Goal: Obtain resource: Download file/media

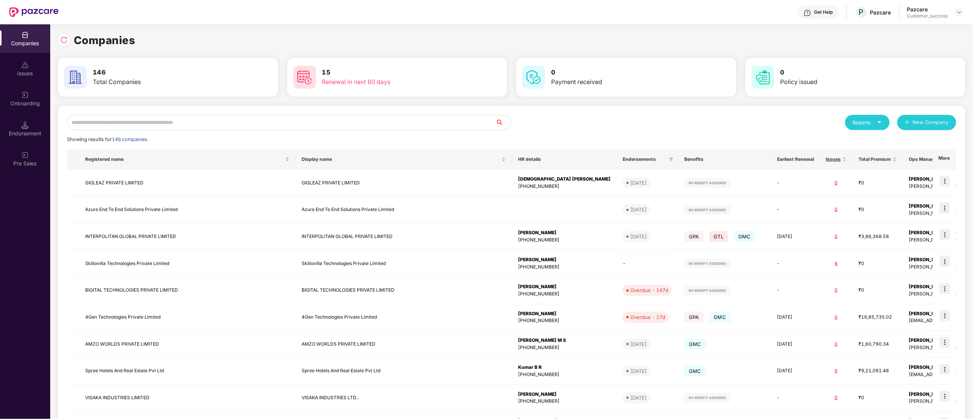
click at [90, 120] on input "text" at bounding box center [281, 122] width 429 height 15
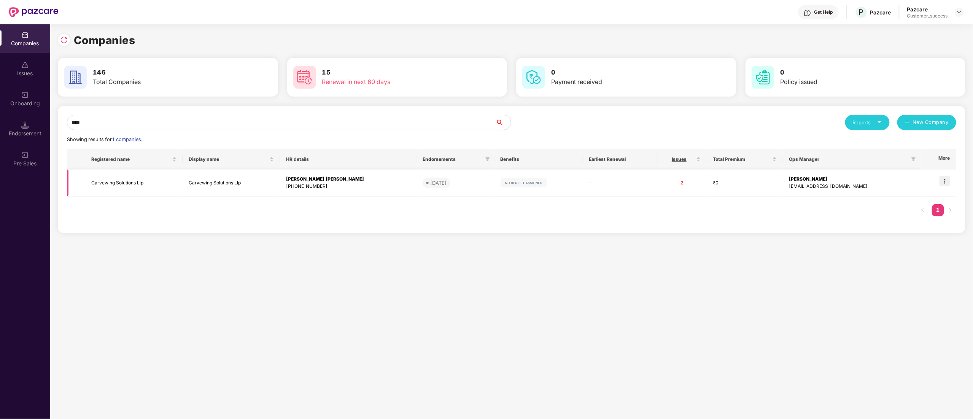
type input "****"
click at [136, 180] on td "Carvewing Solutions Llp" at bounding box center [133, 183] width 97 height 27
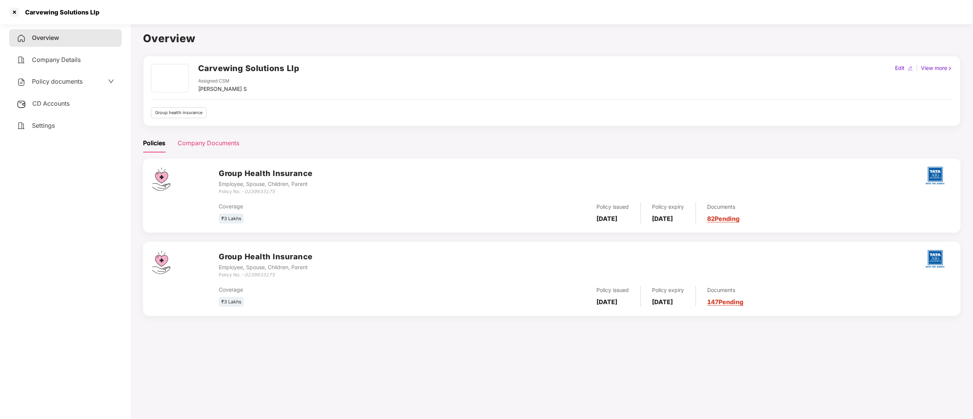
click at [212, 145] on div "Company Documents" at bounding box center [209, 143] width 62 height 10
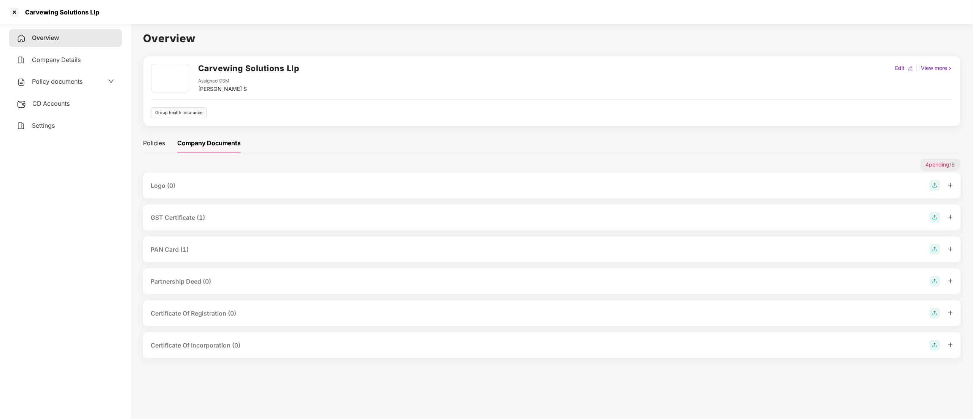
click at [166, 212] on div "GST Certificate (1)" at bounding box center [552, 218] width 818 height 26
click at [195, 219] on div "GST Certificate (1)" at bounding box center [178, 218] width 54 height 10
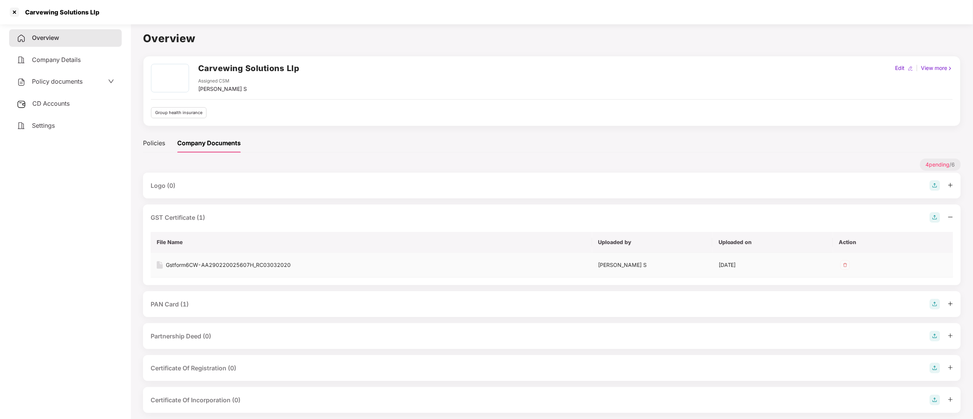
click at [201, 263] on div "Gstform6CW-AA290220025607H_RC03032020" at bounding box center [228, 265] width 125 height 8
click at [191, 303] on div "PAN Card (1)" at bounding box center [552, 304] width 803 height 11
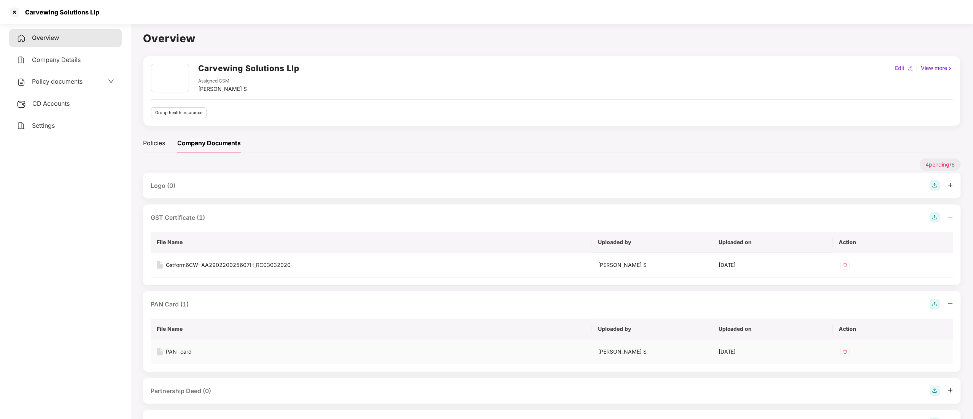
click at [178, 353] on div "PAN-card" at bounding box center [179, 352] width 26 height 8
